Goal: Task Accomplishment & Management: Manage account settings

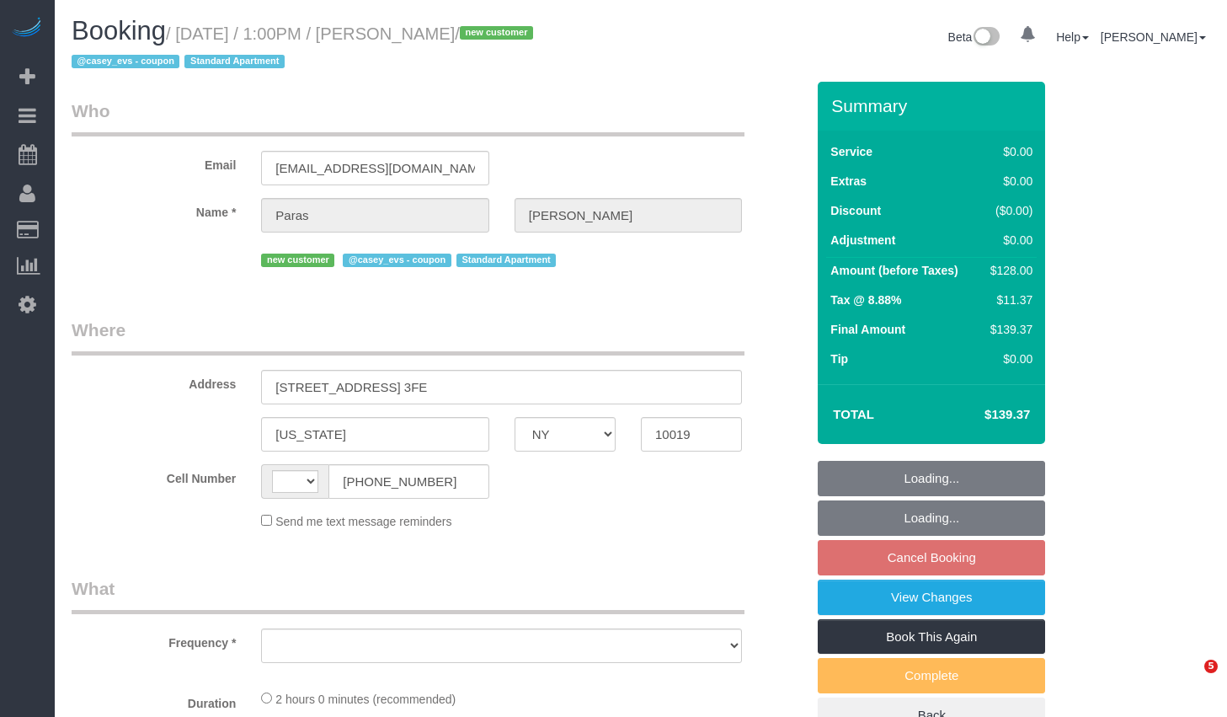
select select "NY"
select select "object:447"
select select "number:59"
select select "number:78"
select select "number:15"
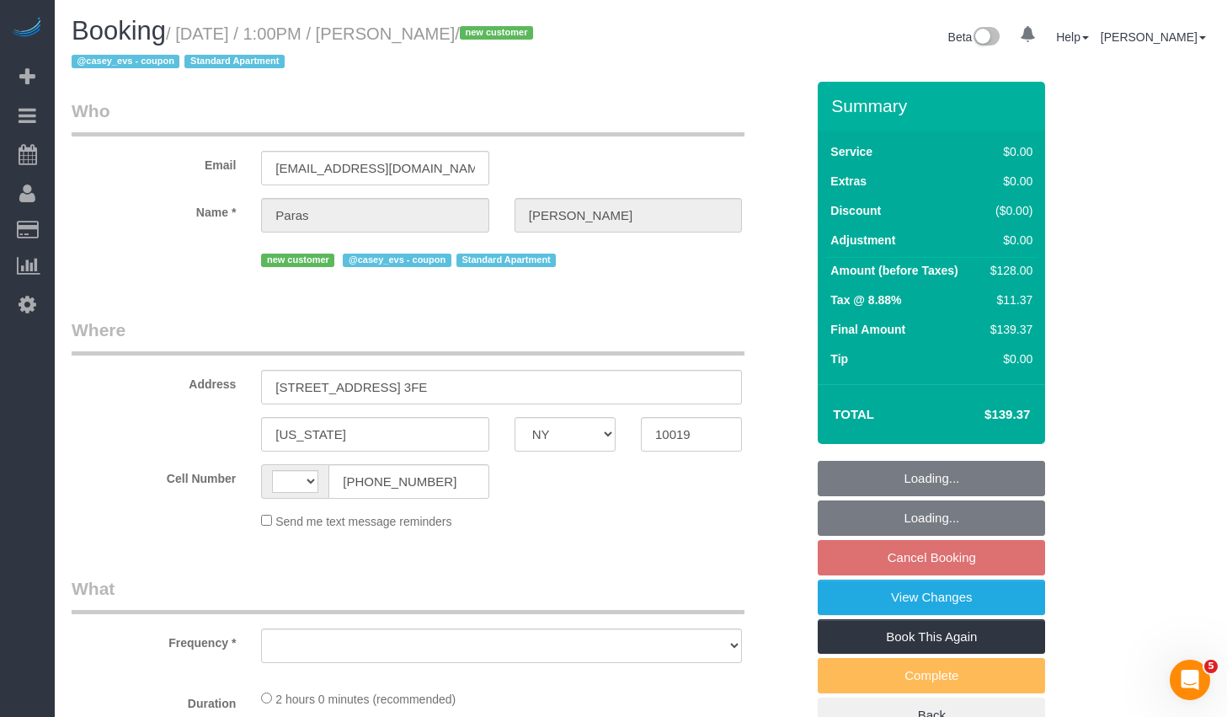
select select "number:5"
select select "string:[GEOGRAPHIC_DATA]"
select select "string:stripe-pm_1S2bPS4VGloSiKo7w4JyxUZH"
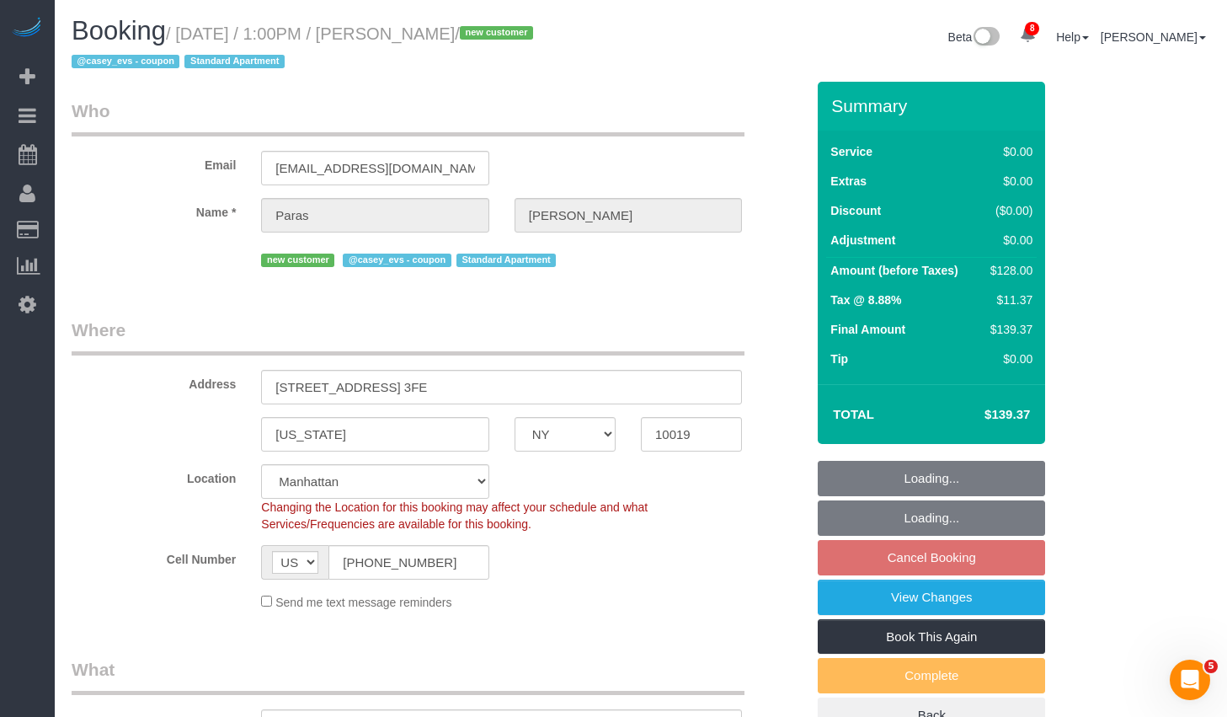
select select "1"
select select "spot5"
select select "object:1344"
select select "1"
